Goal: Communication & Community: Share content

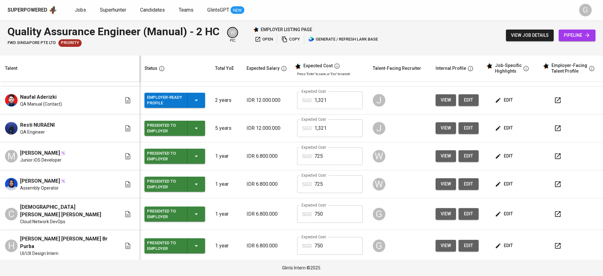
scroll to position [94, 0]
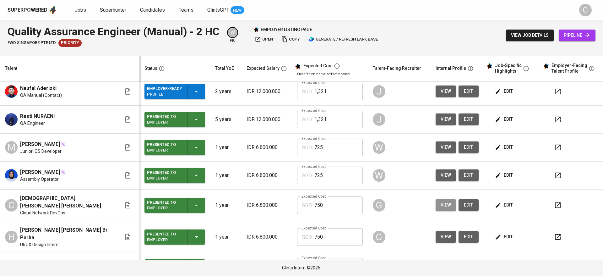
click at [441, 201] on span "view" at bounding box center [446, 205] width 10 height 8
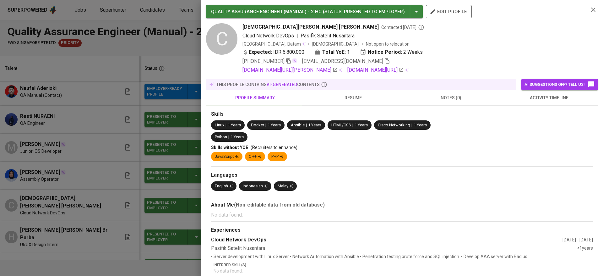
click at [385, 61] on icon "button" at bounding box center [388, 61] width 6 height 6
click at [46, 111] on div at bounding box center [301, 138] width 603 height 276
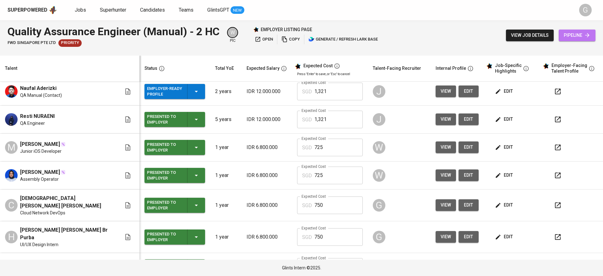
click at [583, 36] on span "pipeline" at bounding box center [577, 35] width 27 height 8
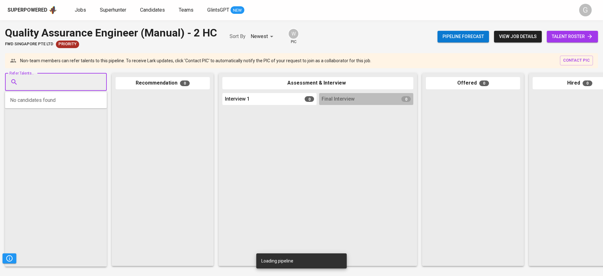
click at [85, 83] on input "Refer Talents..." at bounding box center [53, 82] width 66 height 12
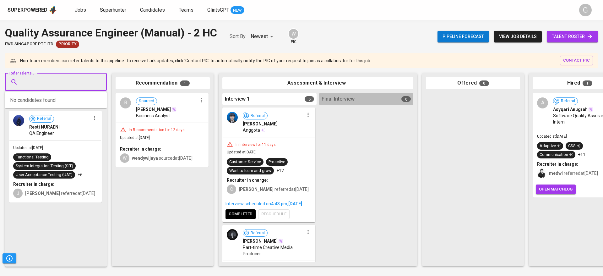
paste input "christian.dimas78@gmail.com"
type input "christian.dimas78@gmail.com"
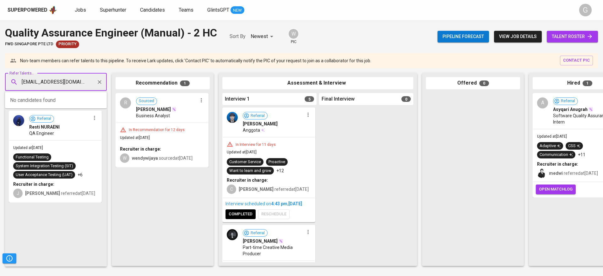
scroll to position [0, 5]
click at [44, 102] on span "[DEMOGRAPHIC_DATA][PERSON_NAME] Budiyono" at bounding box center [84, 99] width 116 height 6
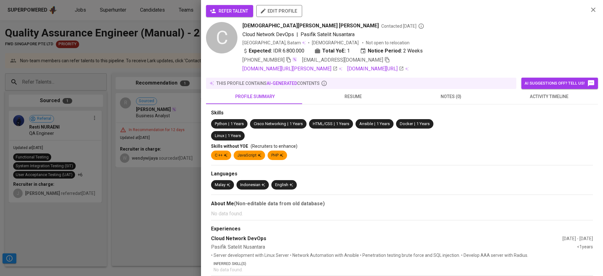
scroll to position [0, 0]
click at [236, 6] on button "refer talent" at bounding box center [229, 11] width 47 height 12
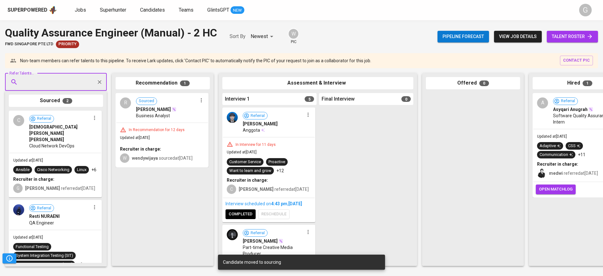
click at [574, 36] on span "talent roster" at bounding box center [572, 37] width 41 height 8
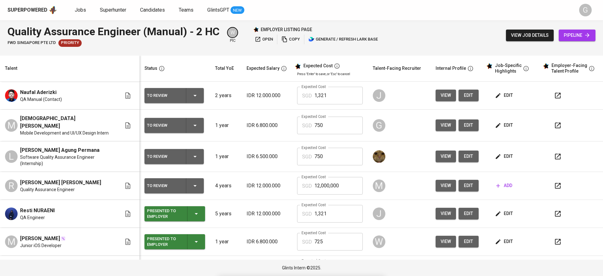
scroll to position [141, 0]
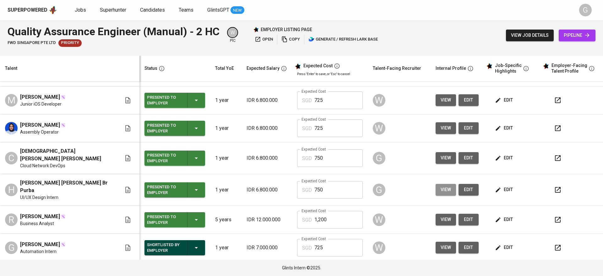
click at [441, 186] on span "view" at bounding box center [446, 190] width 10 height 8
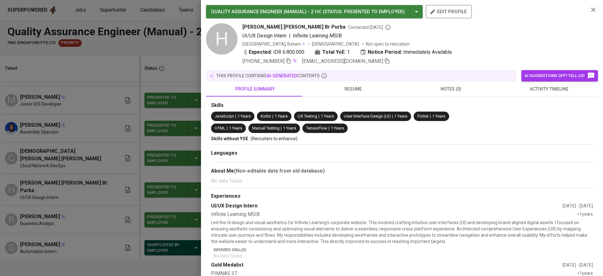
click at [385, 62] on icon "button" at bounding box center [388, 61] width 6 height 6
click at [58, 132] on div at bounding box center [301, 138] width 603 height 276
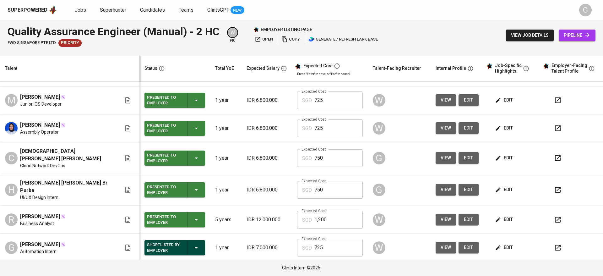
click at [579, 31] on link "pipeline" at bounding box center [577, 36] width 37 height 12
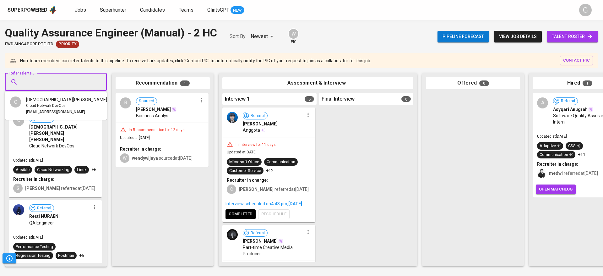
click at [76, 82] on input "Refer Talents..." at bounding box center [53, 82] width 66 height 12
paste input "helgapricillap@gmail.com"
type input "helgapricillap@gmail.com"
click at [62, 105] on div "UI/UX Design Intern" at bounding box center [70, 106] width 88 height 6
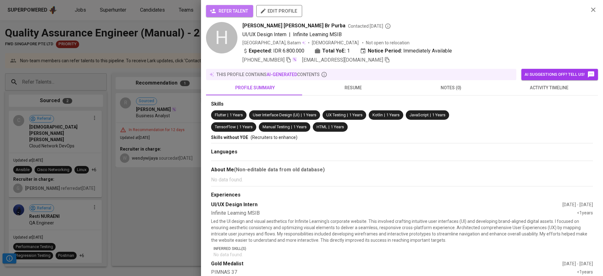
click at [227, 8] on span "refer talent" at bounding box center [229, 11] width 37 height 8
